Goal: Transaction & Acquisition: Download file/media

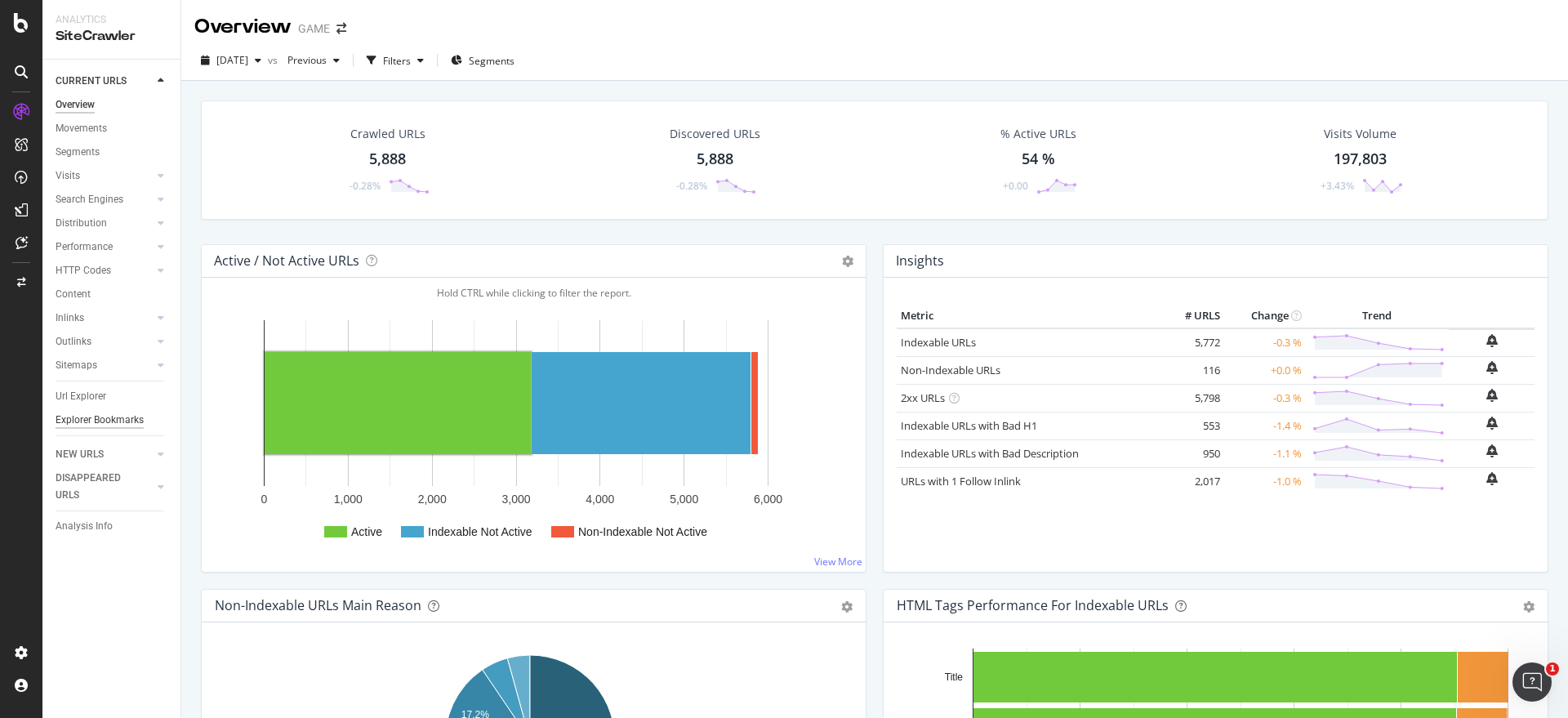
click at [90, 418] on div "Explorer Bookmarks" at bounding box center [100, 420] width 88 height 17
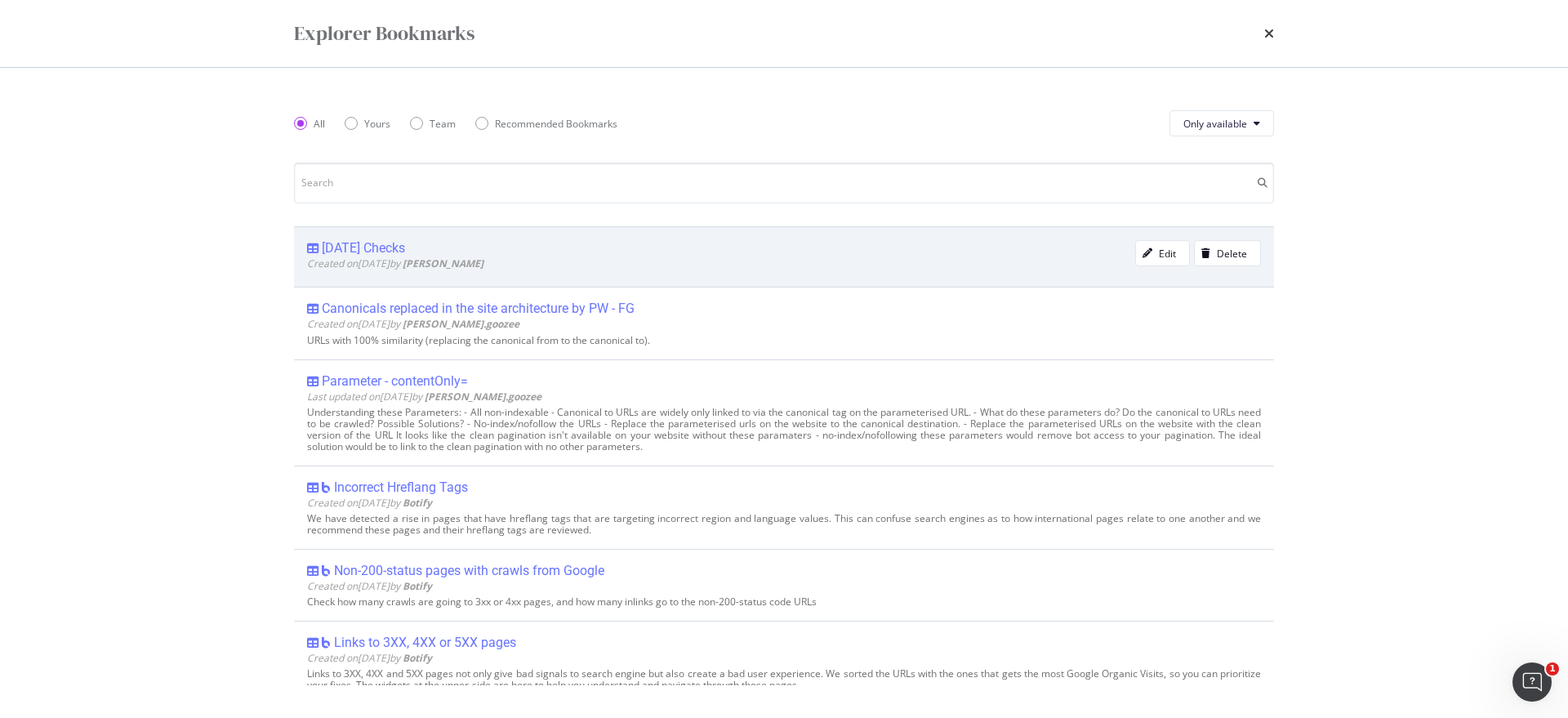
click at [347, 236] on div "[DATE] Checks Created on [DATE] by [PERSON_NAME] Edit Delete" at bounding box center [784, 256] width 980 height 60
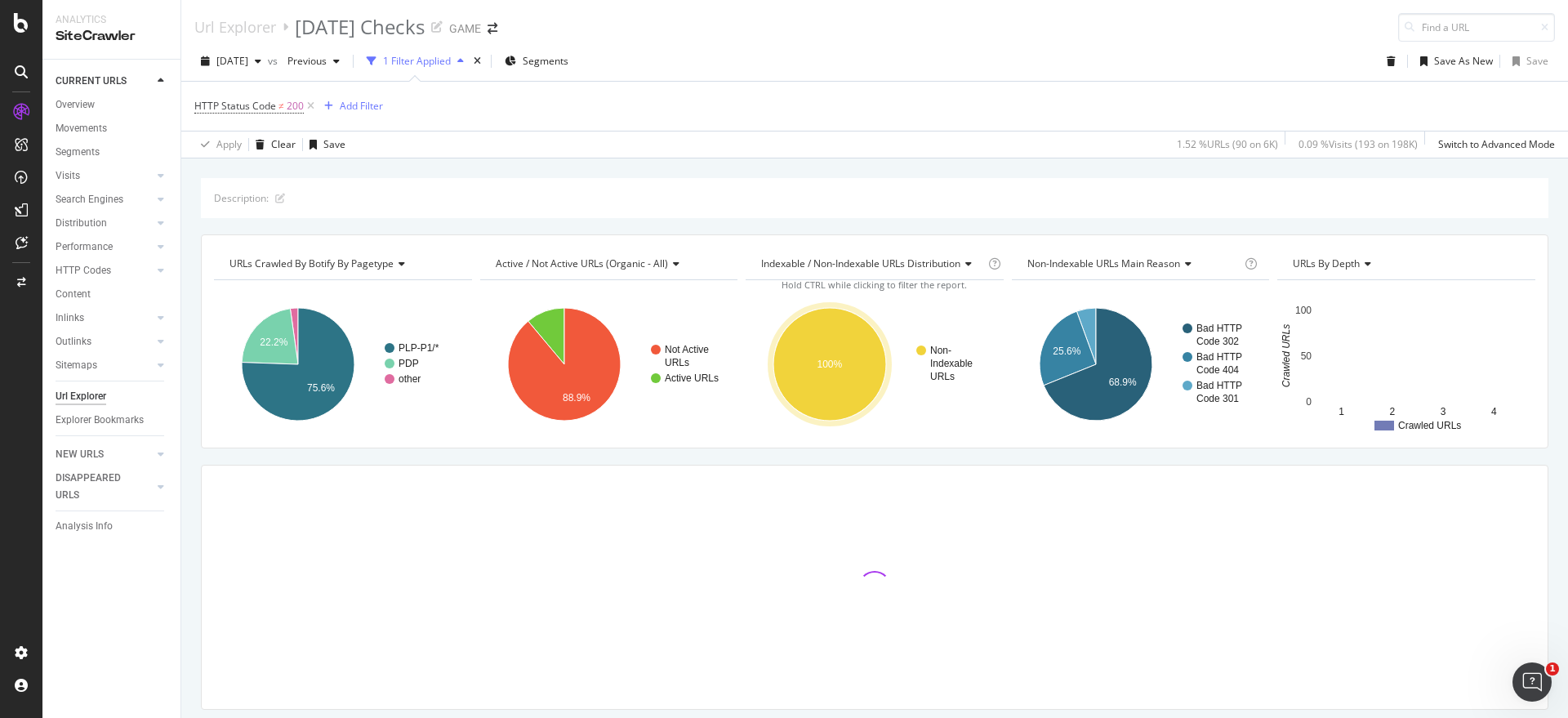
scroll to position [49, 0]
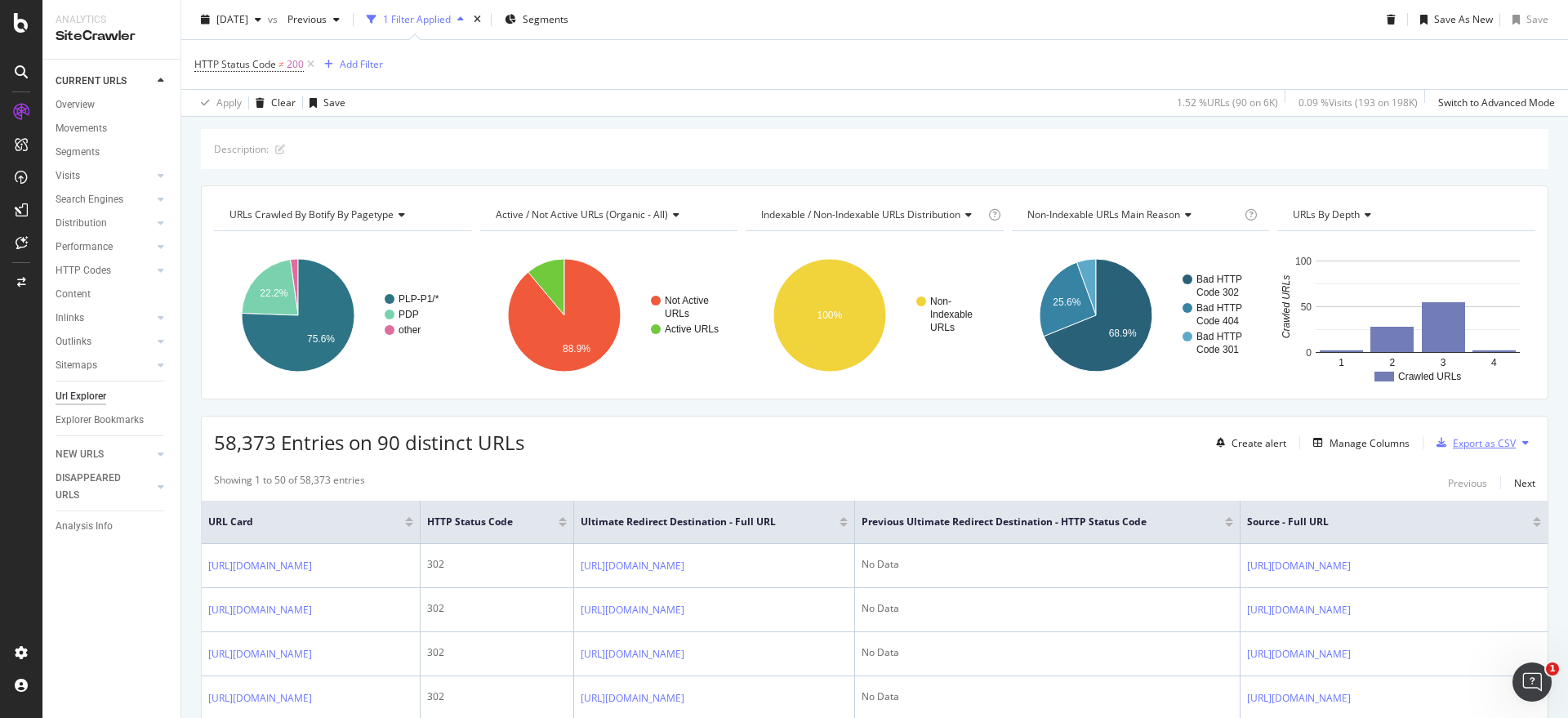
click at [1453, 441] on div "Export as CSV" at bounding box center [1484, 443] width 63 height 14
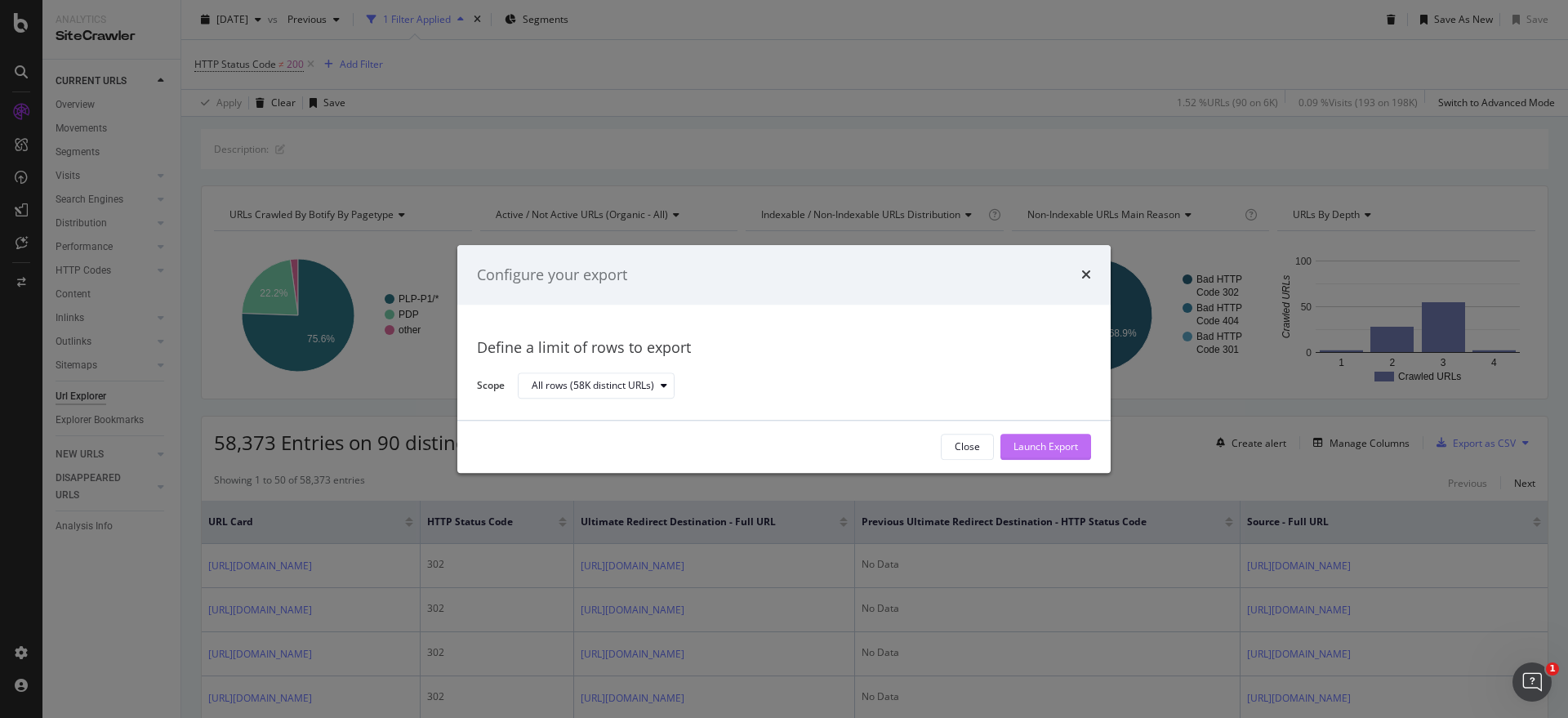
click at [1050, 442] on div "Launch Export" at bounding box center [1045, 448] width 65 height 14
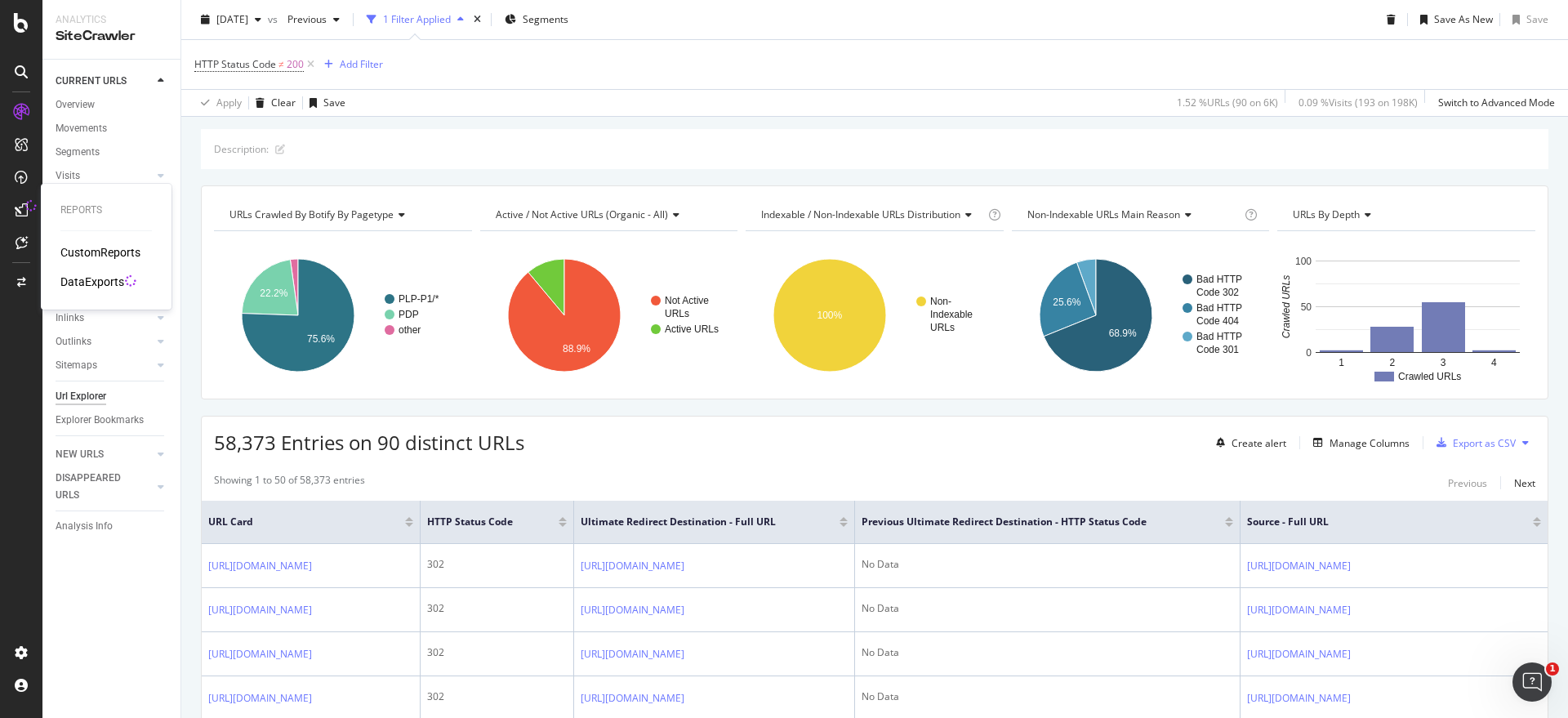
click at [96, 280] on div "DataExports" at bounding box center [92, 282] width 64 height 16
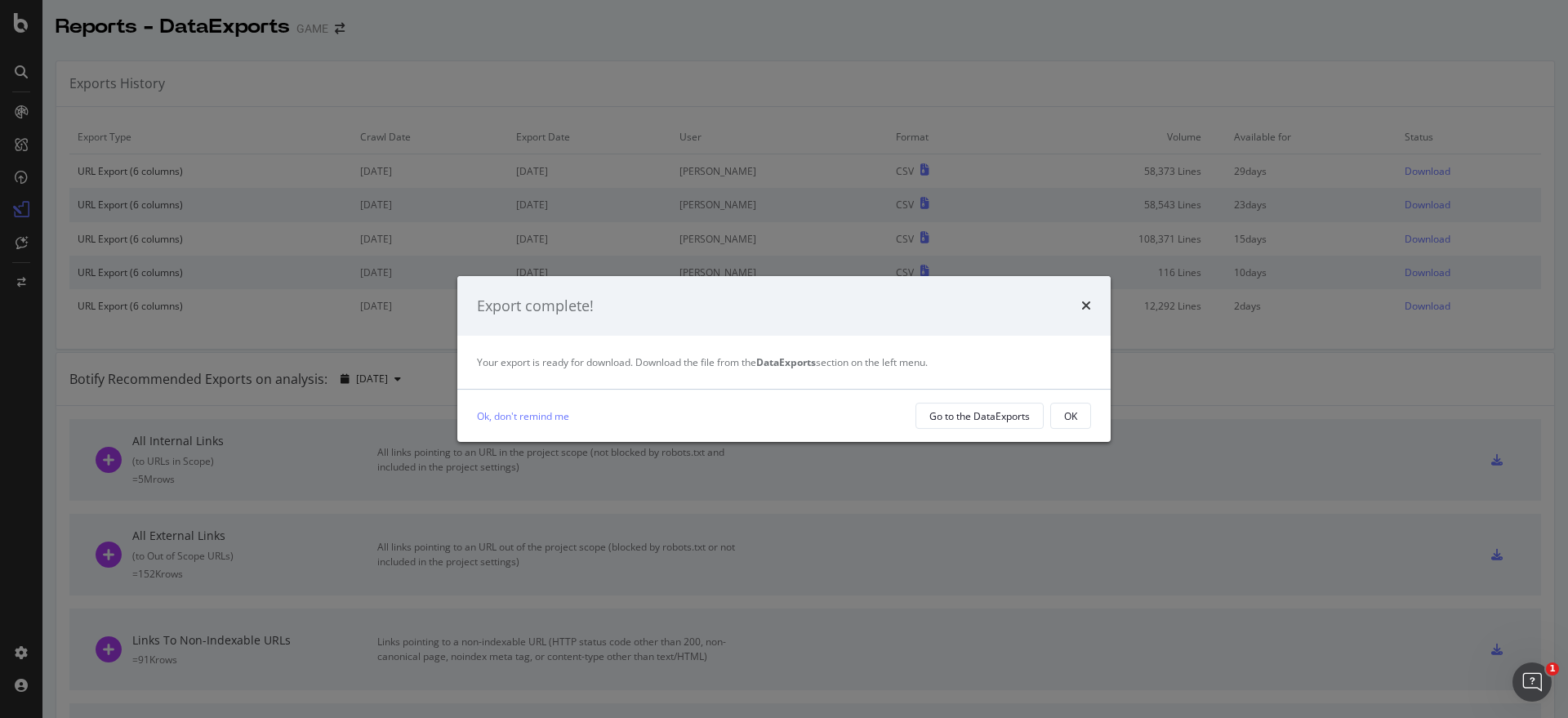
click at [1079, 296] on div "Export complete!" at bounding box center [784, 306] width 615 height 21
click at [1087, 302] on icon "times" at bounding box center [1086, 305] width 10 height 13
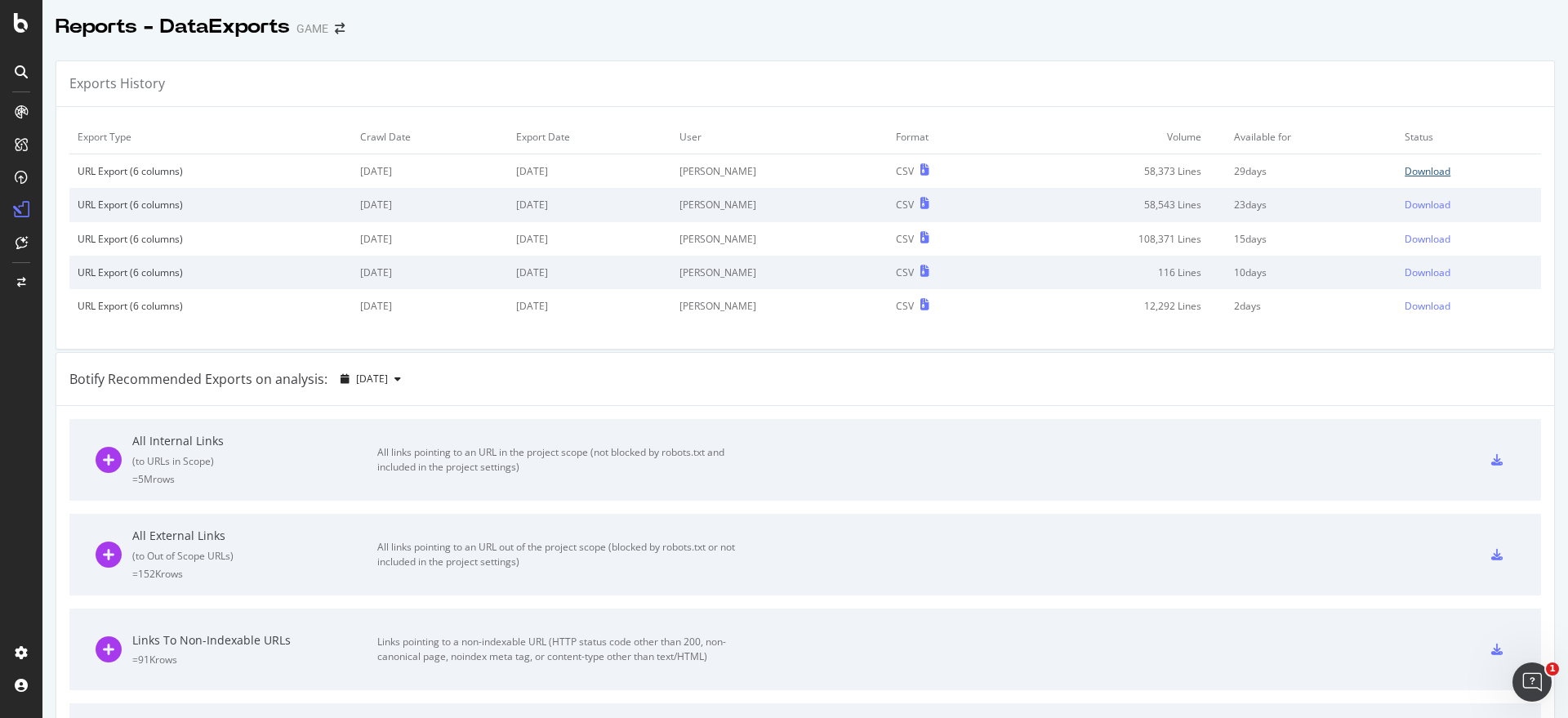
click at [1405, 171] on div "Download" at bounding box center [1428, 171] width 46 height 14
